Goal: Task Accomplishment & Management: Use online tool/utility

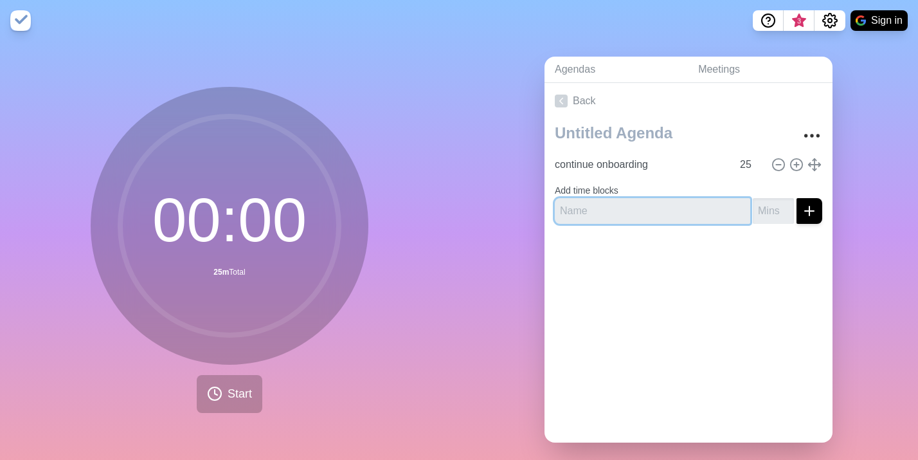
click at [619, 214] on input "text" at bounding box center [652, 211] width 195 height 26
type input "intro to ai"
click at [769, 208] on input "number" at bounding box center [773, 211] width 41 height 26
type input "20"
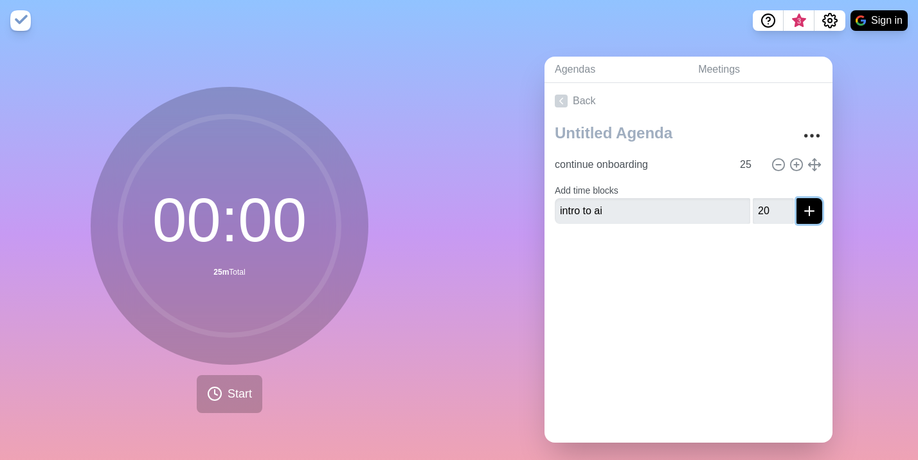
click at [810, 211] on line "submit" at bounding box center [810, 210] width 0 height 9
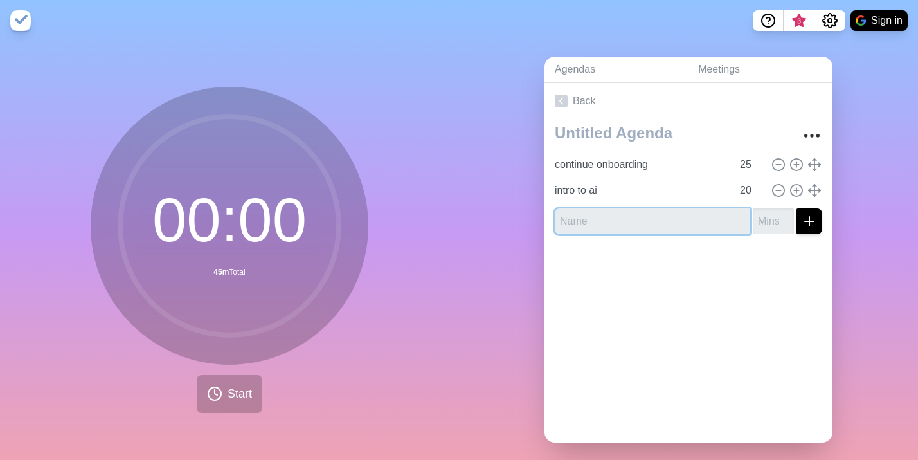
click at [705, 225] on input "text" at bounding box center [652, 221] width 195 height 26
click at [783, 165] on icon at bounding box center [779, 165] width 14 height 14
type input "intro to ai"
type input "20"
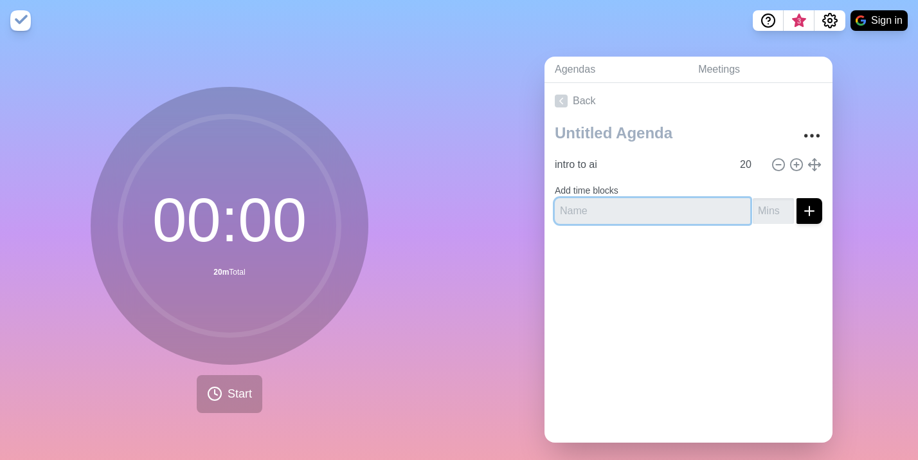
click at [594, 208] on input "text" at bounding box center [652, 211] width 195 height 26
type input "gti data essentials"
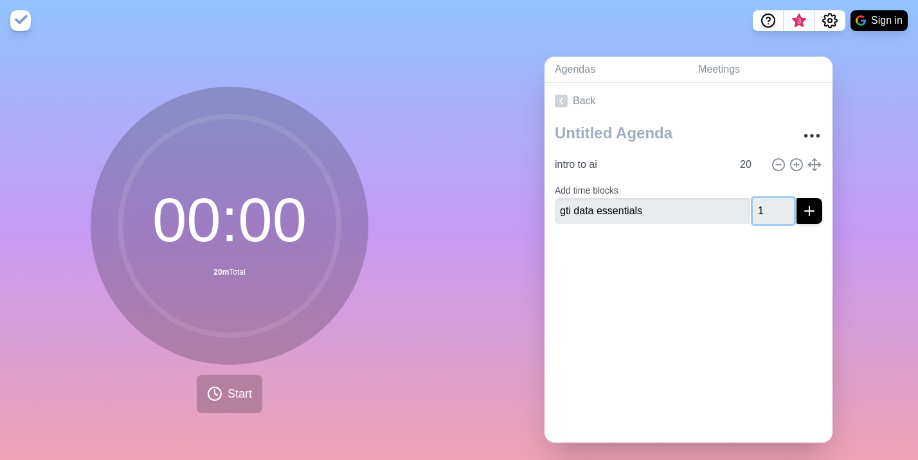
click at [782, 208] on input "1" at bounding box center [773, 211] width 41 height 26
click at [784, 204] on input "2" at bounding box center [773, 211] width 41 height 26
drag, startPoint x: 774, startPoint y: 208, endPoint x: 751, endPoint y: 210, distance: 22.5
click at [751, 210] on div "gti data essentials 2" at bounding box center [689, 211] width 268 height 26
type input "30"
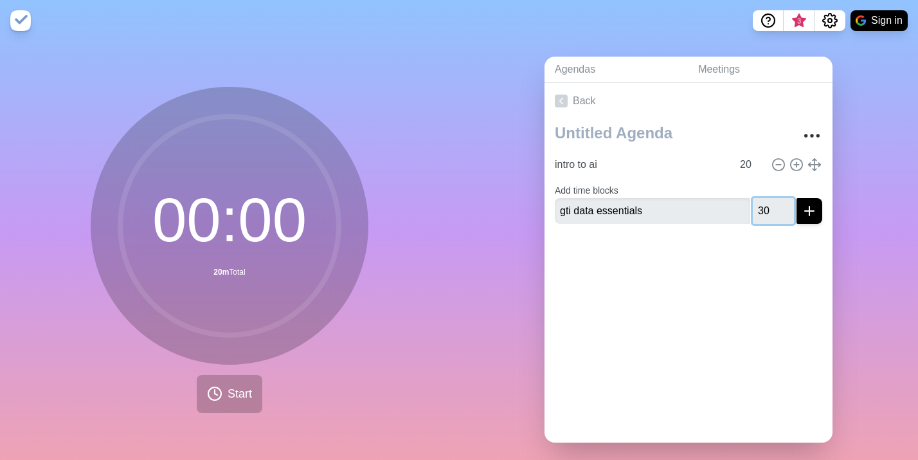
click at [797, 198] on button "submit" at bounding box center [810, 211] width 26 height 26
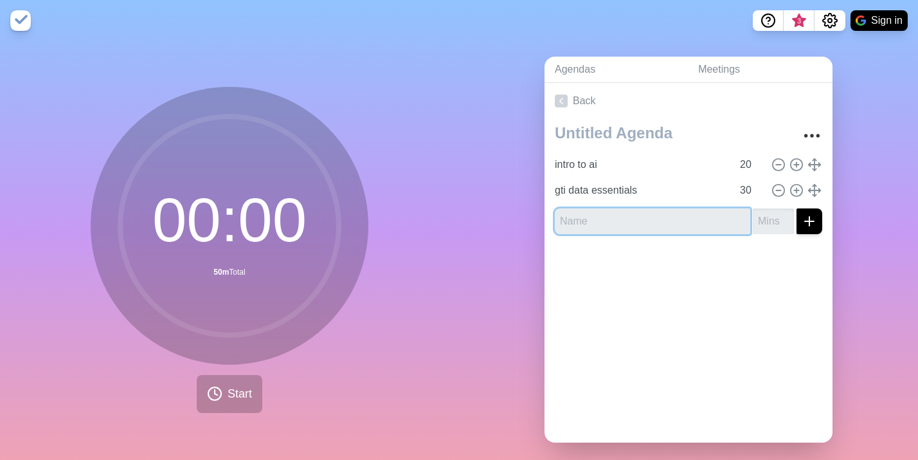
click at [590, 224] on input "text" at bounding box center [652, 221] width 195 height 26
type input "gti how we work together"
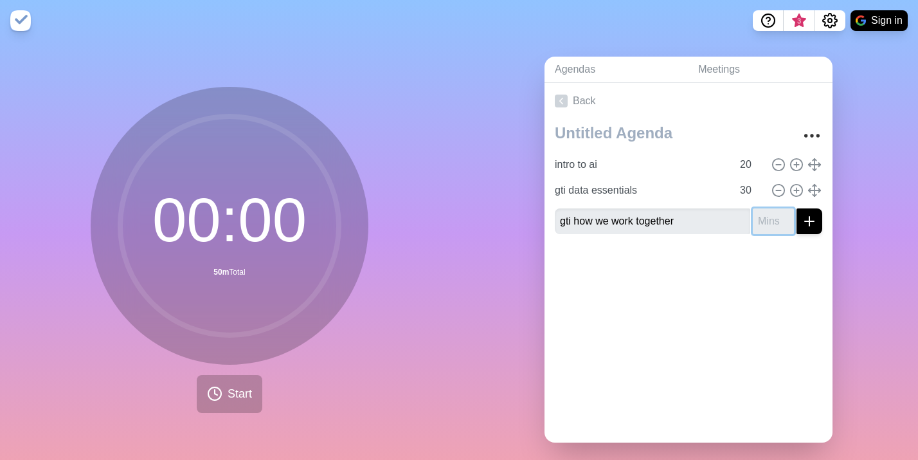
click at [766, 217] on input "number" at bounding box center [773, 221] width 41 height 26
type input "30"
click at [797, 208] on button "submit" at bounding box center [810, 221] width 26 height 26
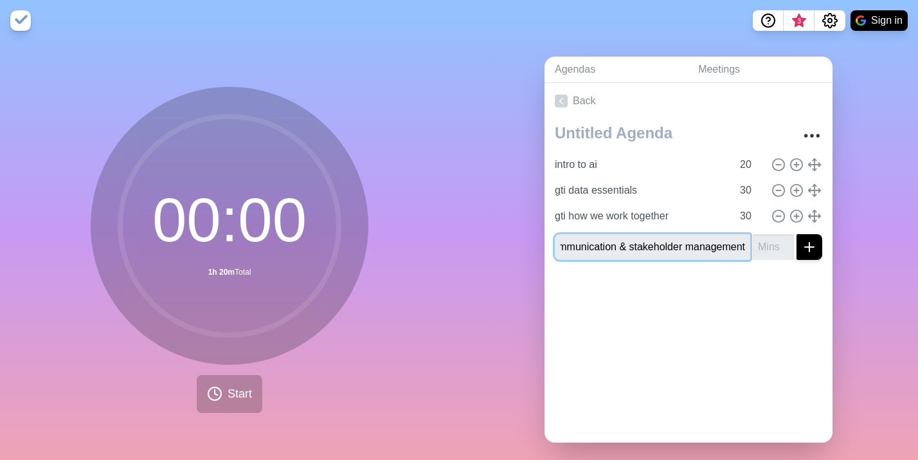
scroll to position [0, 32]
type input "gti communication & stakeholder management"
click at [776, 247] on input "number" at bounding box center [773, 247] width 41 height 26
type input "30"
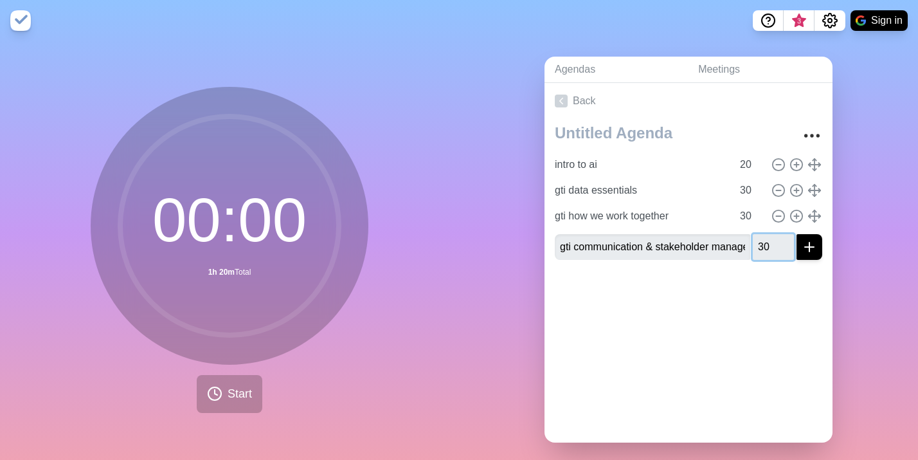
click at [797, 234] on button "submit" at bounding box center [810, 247] width 26 height 26
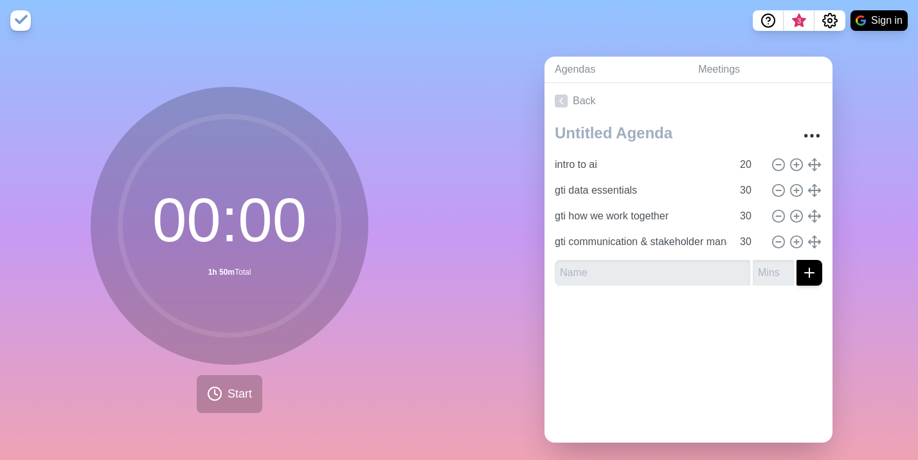
click at [728, 325] on div at bounding box center [689, 321] width 288 height 51
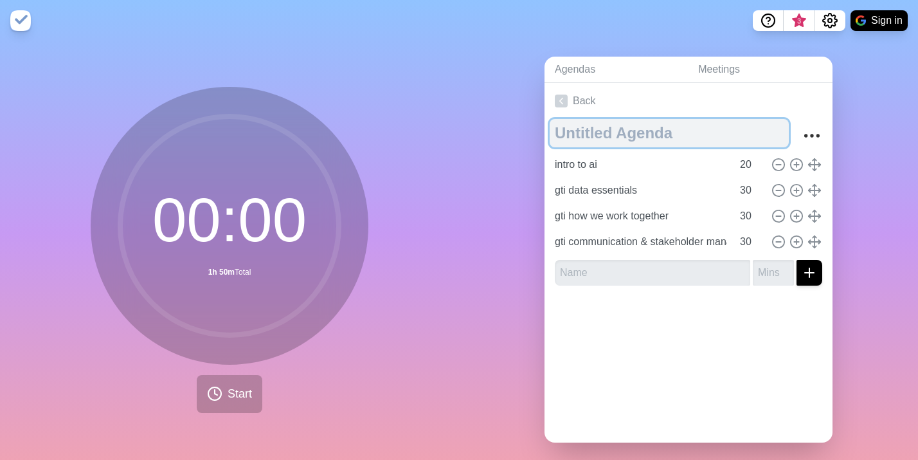
click at [588, 127] on textarea at bounding box center [669, 133] width 239 height 28
type textarea "onboarding"
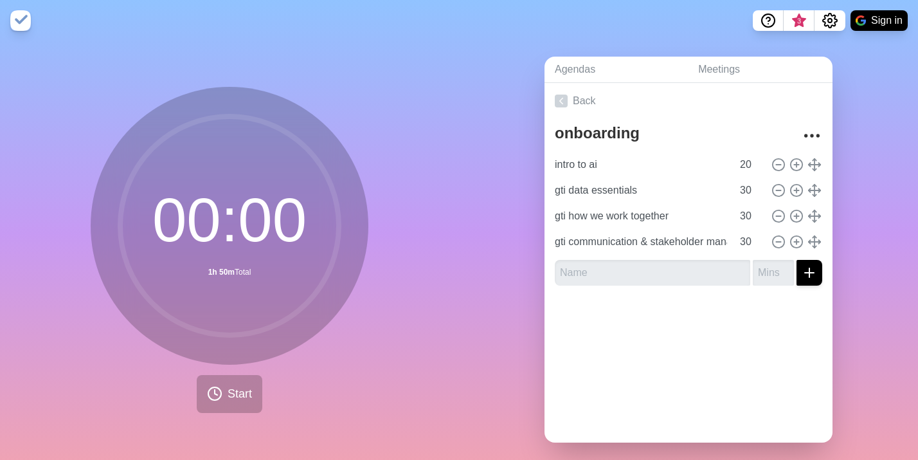
drag, startPoint x: 478, startPoint y: 259, endPoint x: 462, endPoint y: 264, distance: 17.1
click at [478, 259] on div "Agendas Meetings Back onboarding intro to ai 20 gti data essentials 30 gti how …" at bounding box center [688, 254] width 459 height 427
click at [244, 399] on span "Start" at bounding box center [240, 393] width 24 height 17
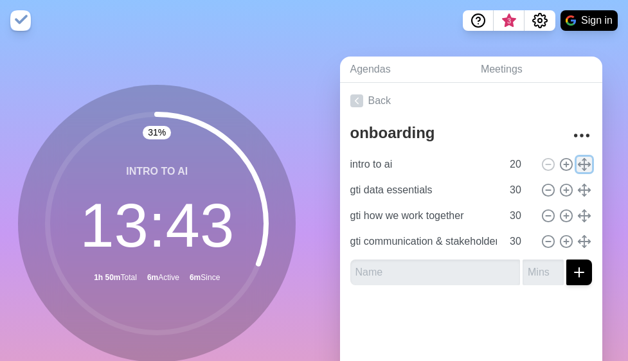
click at [585, 164] on line at bounding box center [585, 165] width 0 height 12
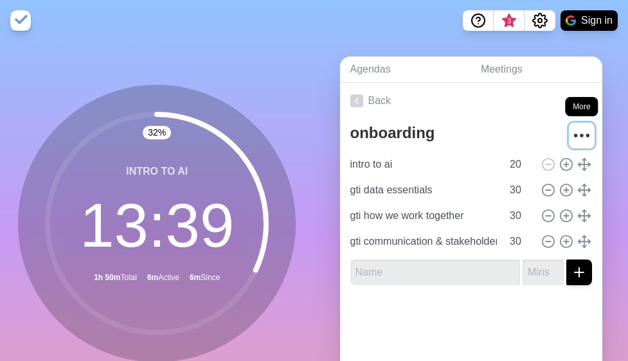
click at [584, 138] on icon "More" at bounding box center [582, 135] width 21 height 21
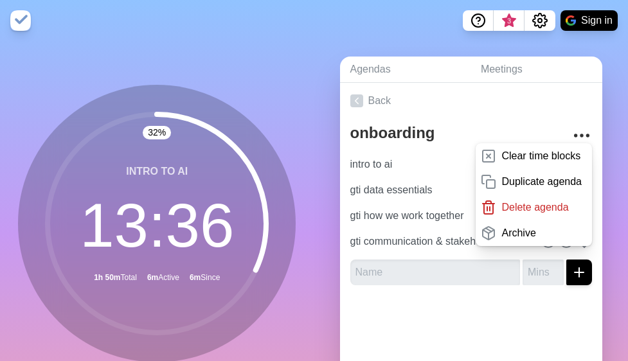
click at [484, 333] on div at bounding box center [471, 321] width 263 height 51
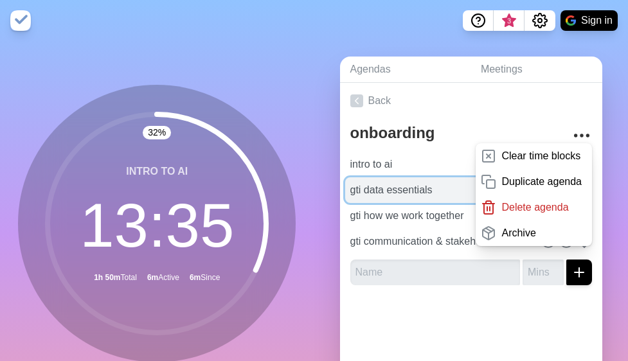
click at [413, 192] on input "gti data essentials" at bounding box center [424, 190] width 158 height 26
click at [412, 192] on input "gti data essentials" at bounding box center [424, 190] width 158 height 26
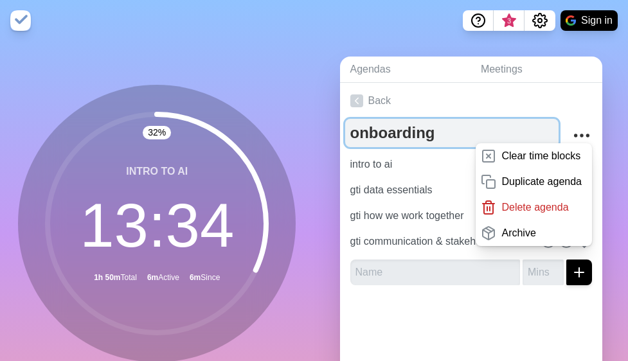
click at [425, 127] on textarea "onboarding" at bounding box center [452, 133] width 214 height 28
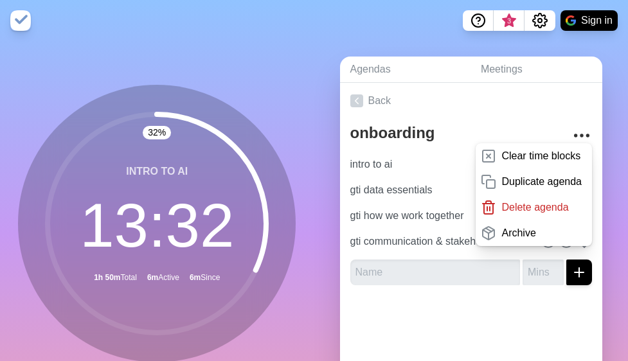
click at [511, 324] on div at bounding box center [471, 321] width 263 height 51
